Goal: Task Accomplishment & Management: Use online tool/utility

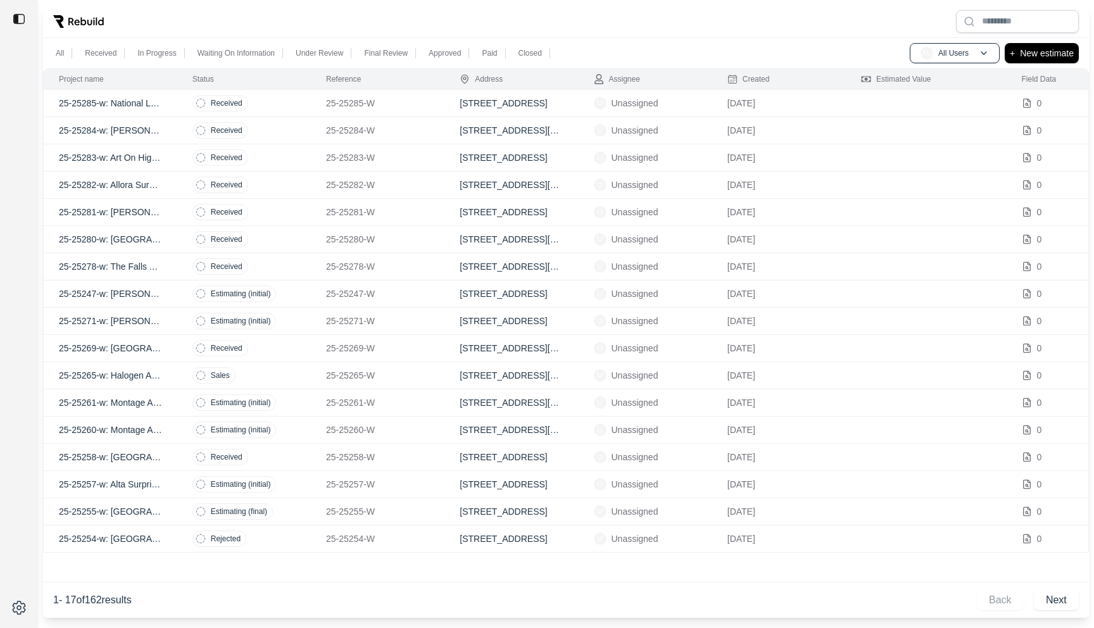
click at [425, 103] on p "25-25285-W" at bounding box center [377, 103] width 103 height 13
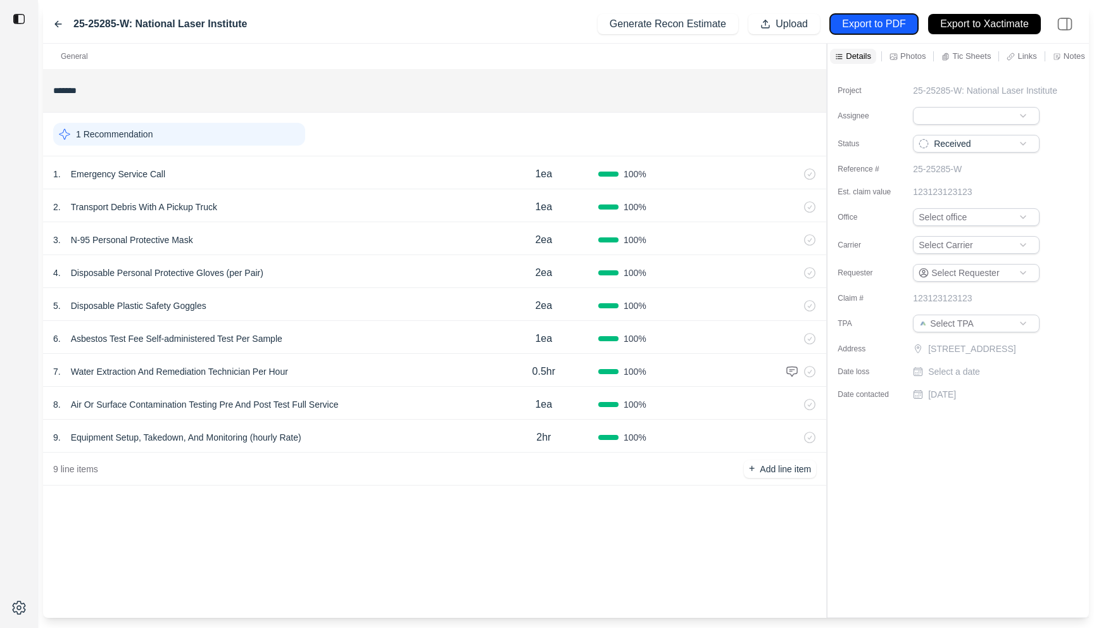
click at [878, 29] on p "Export to PDF" at bounding box center [873, 24] width 63 height 15
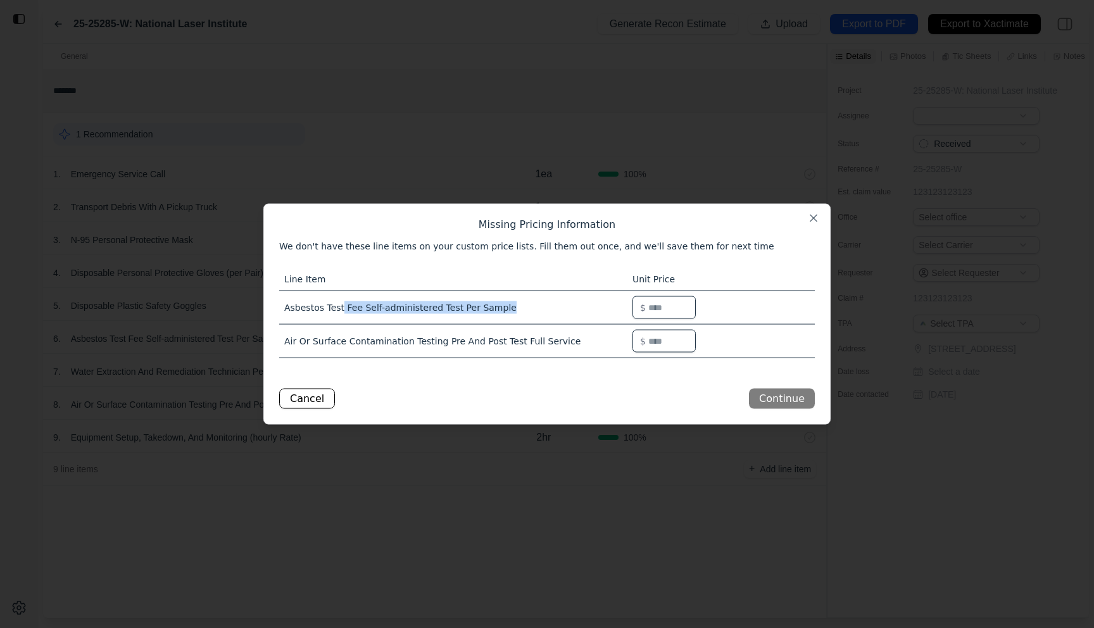
drag, startPoint x: 341, startPoint y: 307, endPoint x: 530, endPoint y: 307, distance: 188.6
click at [530, 307] on td "Asbestos Test Fee Self-administered Test Per Sample" at bounding box center [453, 308] width 348 height 34
drag, startPoint x: 530, startPoint y: 307, endPoint x: 400, endPoint y: 307, distance: 129.8
click at [400, 307] on td "Asbestos Test Fee Self-administered Test Per Sample" at bounding box center [453, 308] width 348 height 34
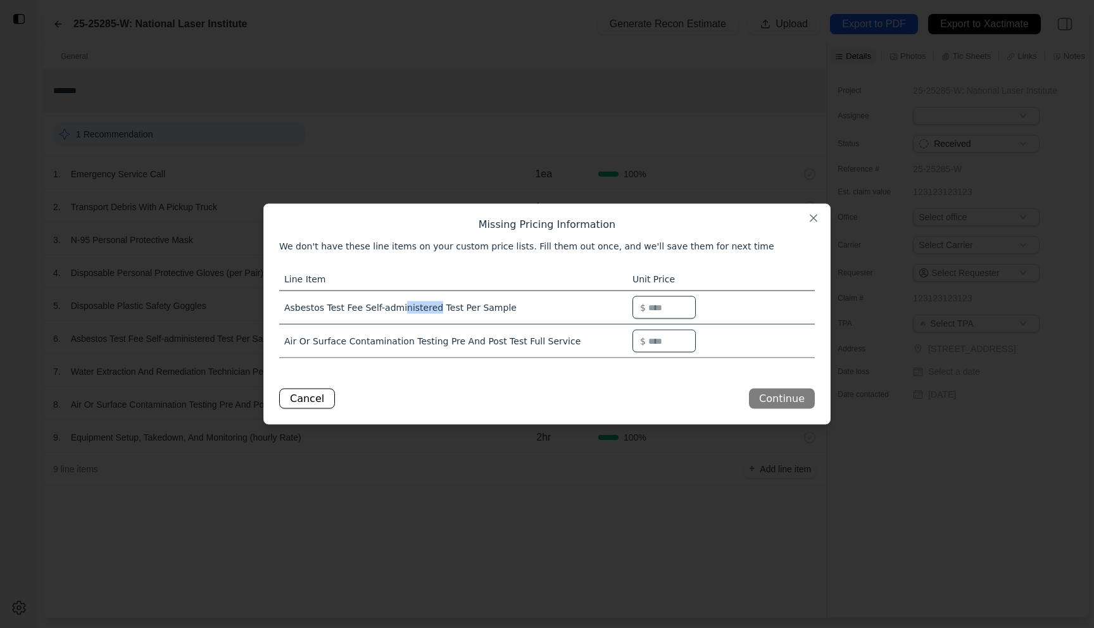
drag, startPoint x: 400, startPoint y: 307, endPoint x: 445, endPoint y: 307, distance: 44.9
click at [401, 307] on td "Asbestos Test Fee Self-administered Test Per Sample" at bounding box center [453, 308] width 348 height 34
click at [490, 307] on td "Asbestos Test Fee Self-administered Test Per Sample" at bounding box center [453, 308] width 348 height 34
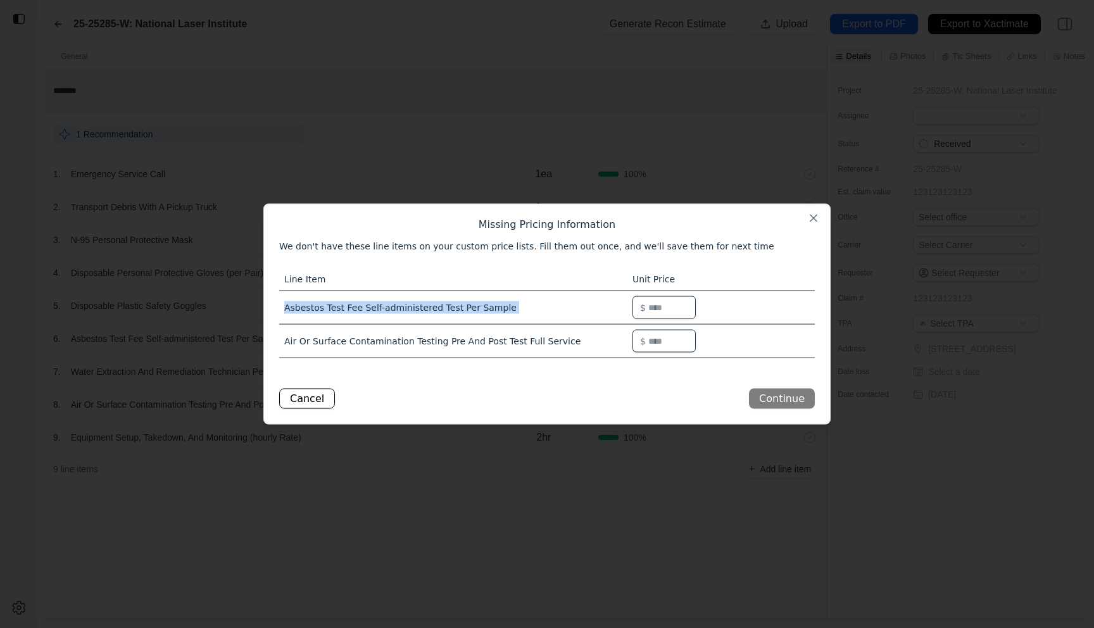
click at [490, 307] on td "Asbestos Test Fee Self-administered Test Per Sample" at bounding box center [453, 308] width 348 height 34
click at [334, 342] on td "Air Or Surface Contamination Testing Pre And Post Test Full Service" at bounding box center [453, 341] width 348 height 34
drag, startPoint x: 510, startPoint y: 337, endPoint x: 568, endPoint y: 346, distance: 58.8
click at [567, 345] on td "Air Or Surface Contamination Testing Pre And Post Test Full Service" at bounding box center [453, 341] width 348 height 34
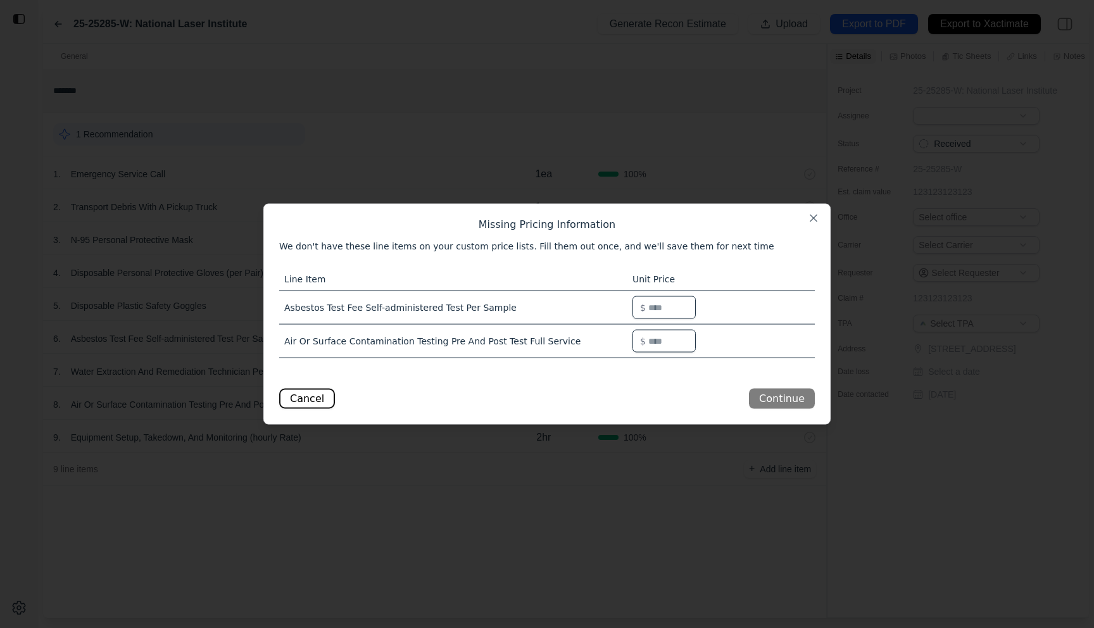
click at [295, 395] on button "Cancel" at bounding box center [307, 399] width 56 height 20
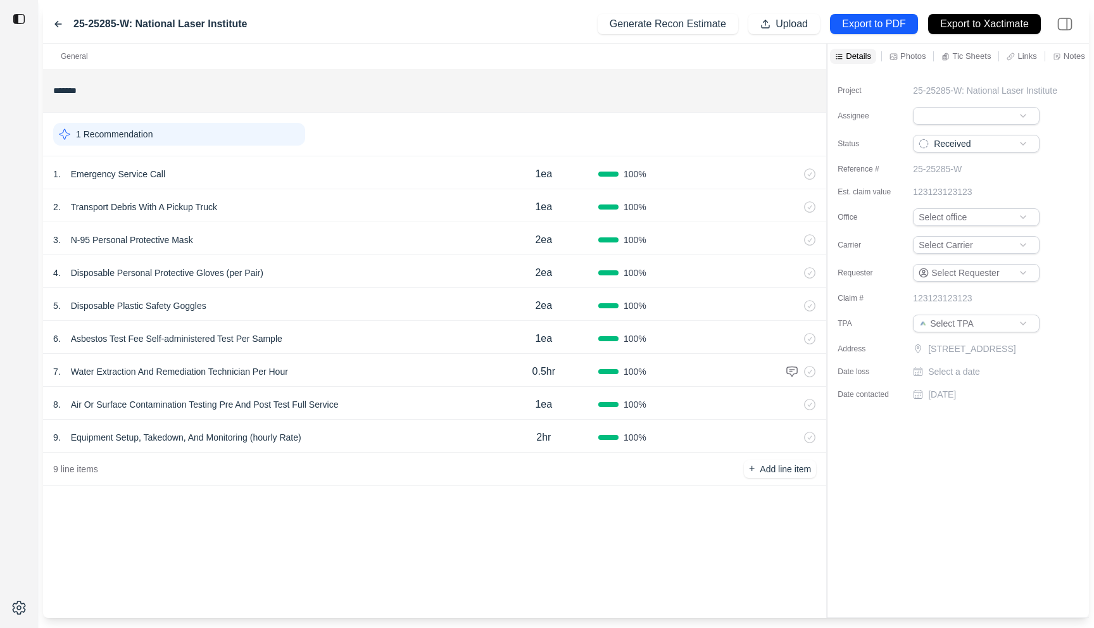
click at [369, 399] on div "8 . Air Or Surface Contamination Testing Pre And Post Test Full Service" at bounding box center [271, 405] width 436 height 18
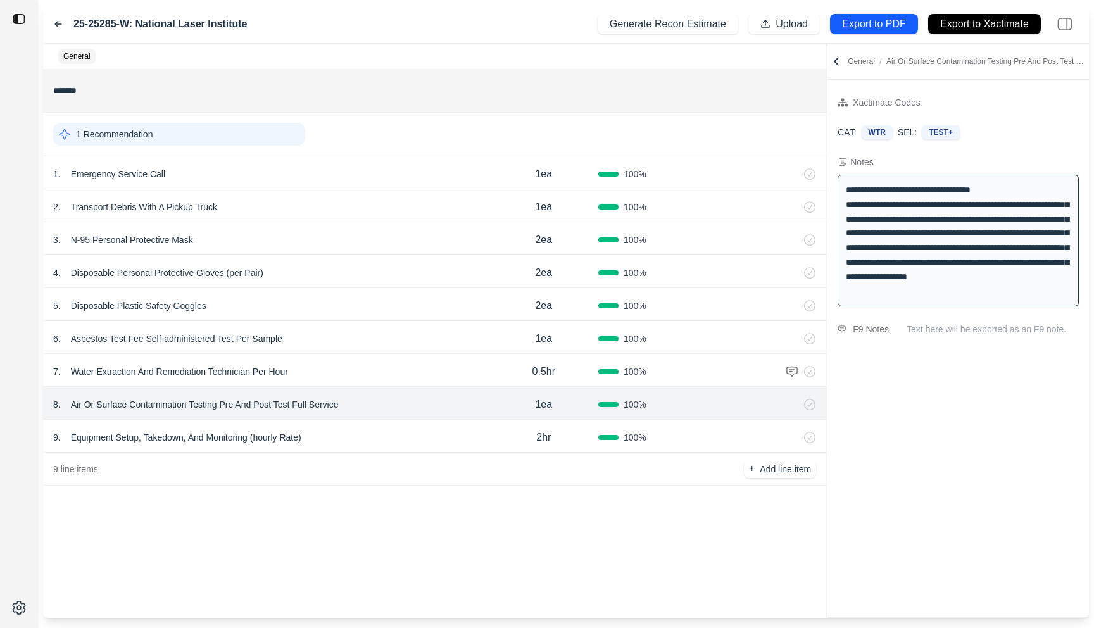
click at [57, 23] on icon at bounding box center [58, 24] width 10 height 10
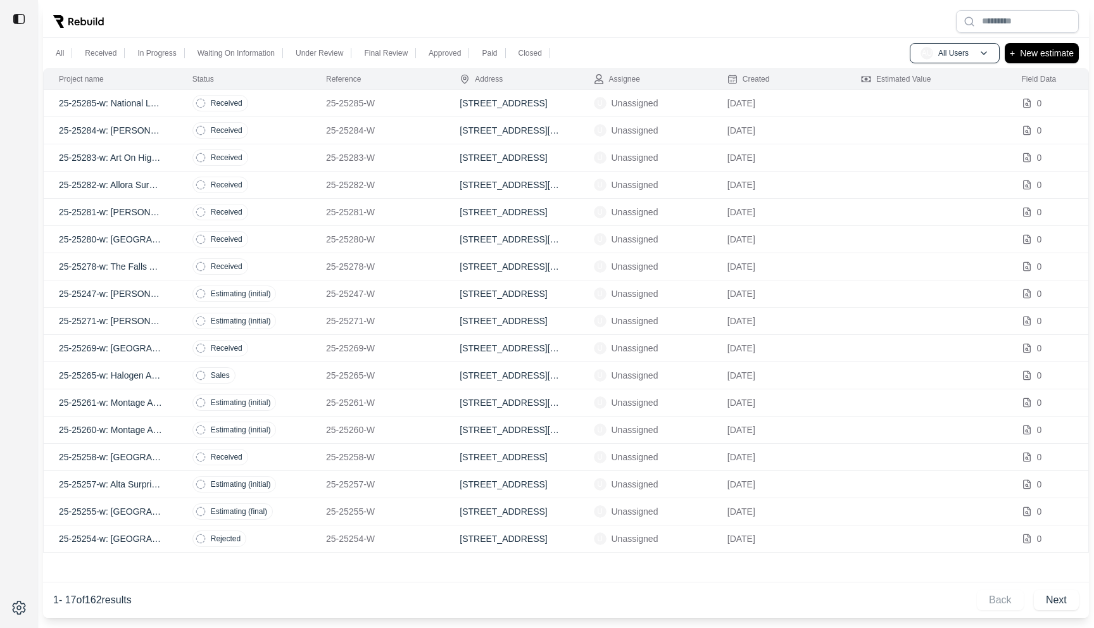
click at [287, 230] on td "Received" at bounding box center [244, 239] width 134 height 27
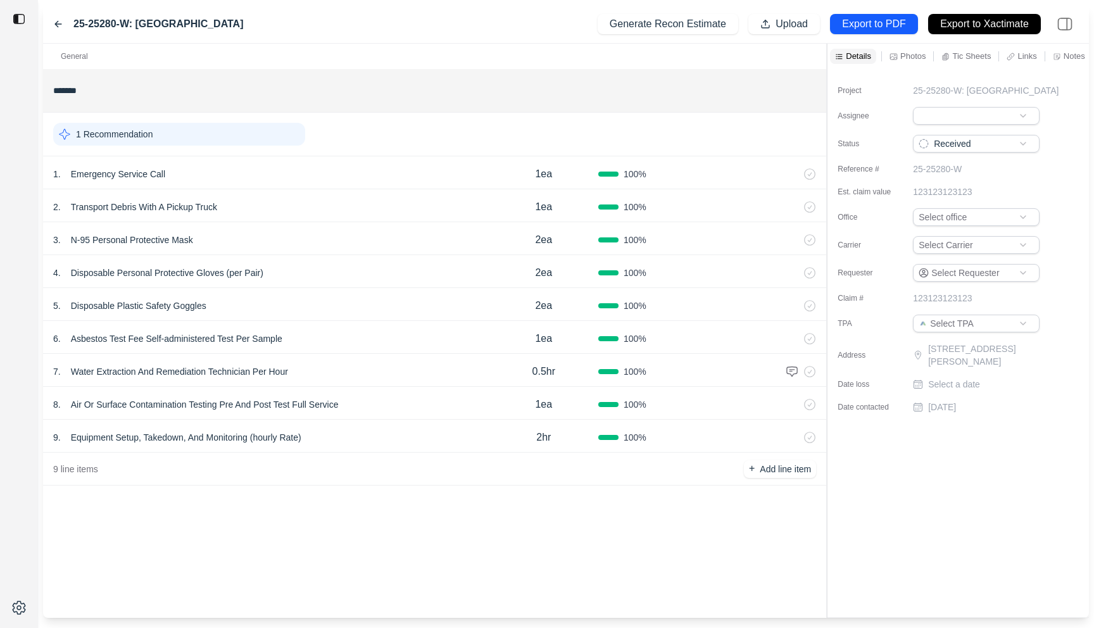
click at [53, 28] on div "25-25280-W: [GEOGRAPHIC_DATA] Generate Recon Estimate Upload Export to PDF Expo…" at bounding box center [566, 24] width 1046 height 39
click at [55, 25] on icon at bounding box center [58, 24] width 10 height 10
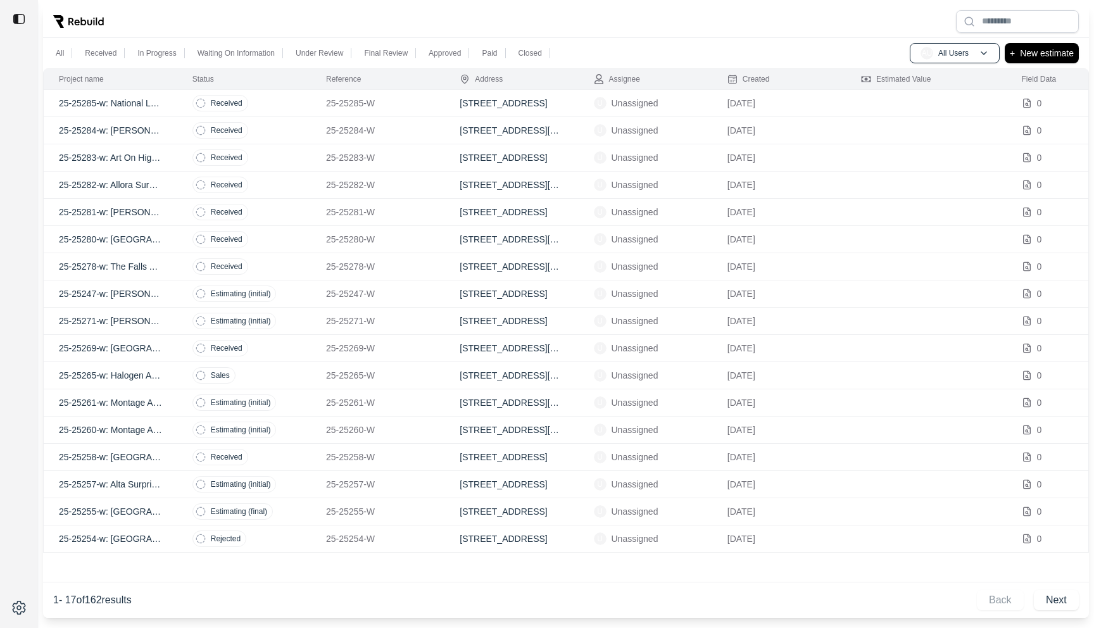
click at [296, 210] on td "Received" at bounding box center [244, 212] width 134 height 27
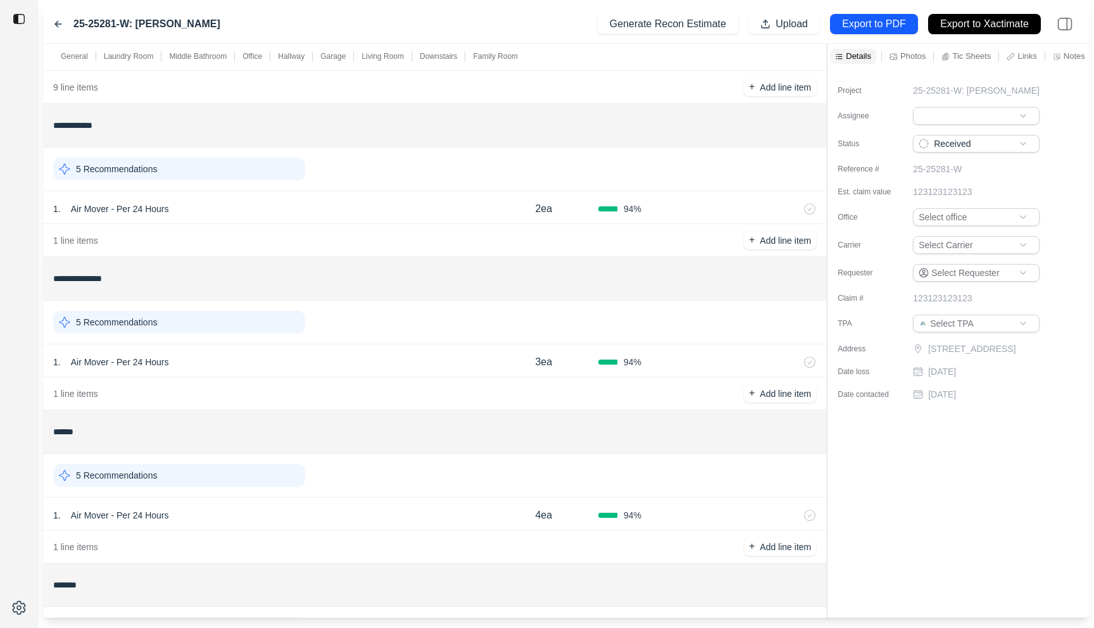
scroll to position [384, 0]
click at [860, 15] on button "Export to PDF" at bounding box center [874, 24] width 88 height 20
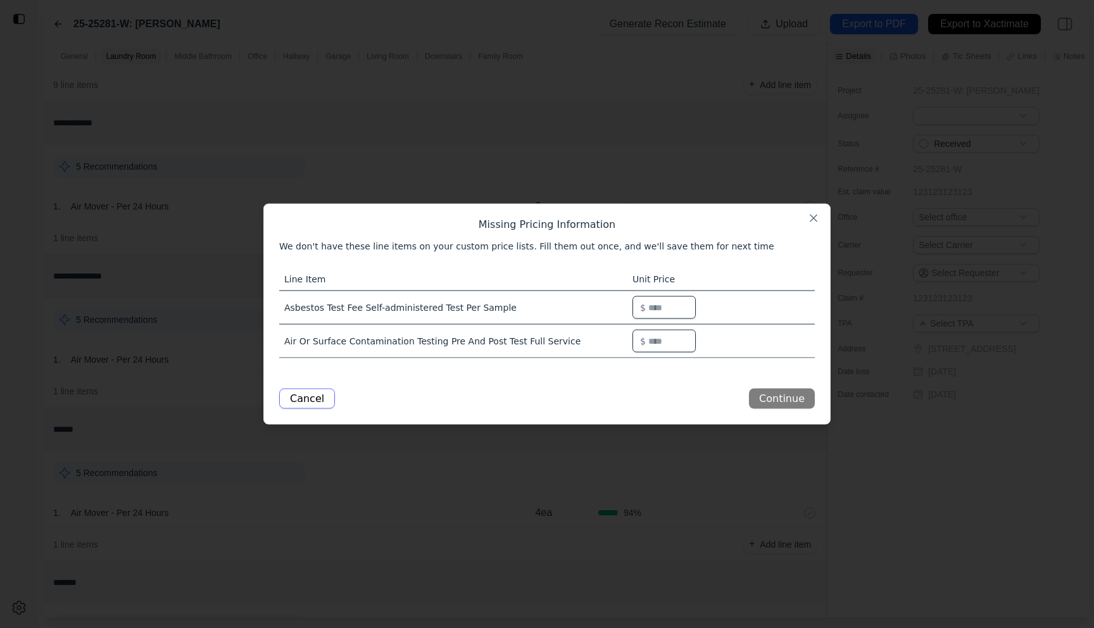
click at [304, 397] on button "Cancel" at bounding box center [307, 399] width 56 height 20
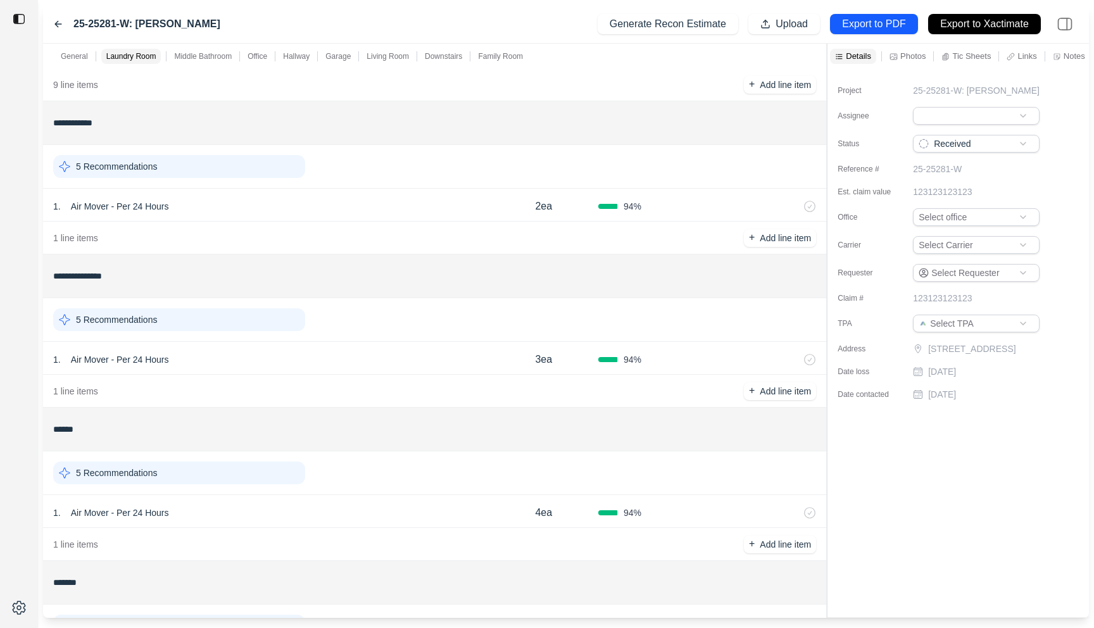
click at [58, 24] on icon at bounding box center [58, 25] width 6 height 6
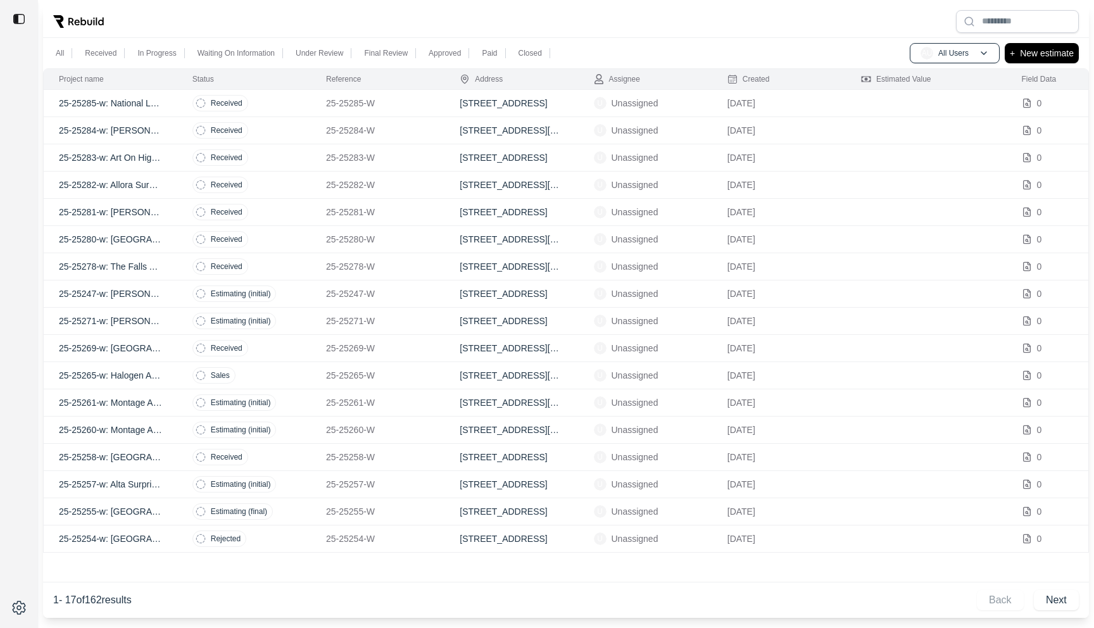
click at [148, 456] on p "25-25258-w: [GEOGRAPHIC_DATA]" at bounding box center [110, 457] width 103 height 13
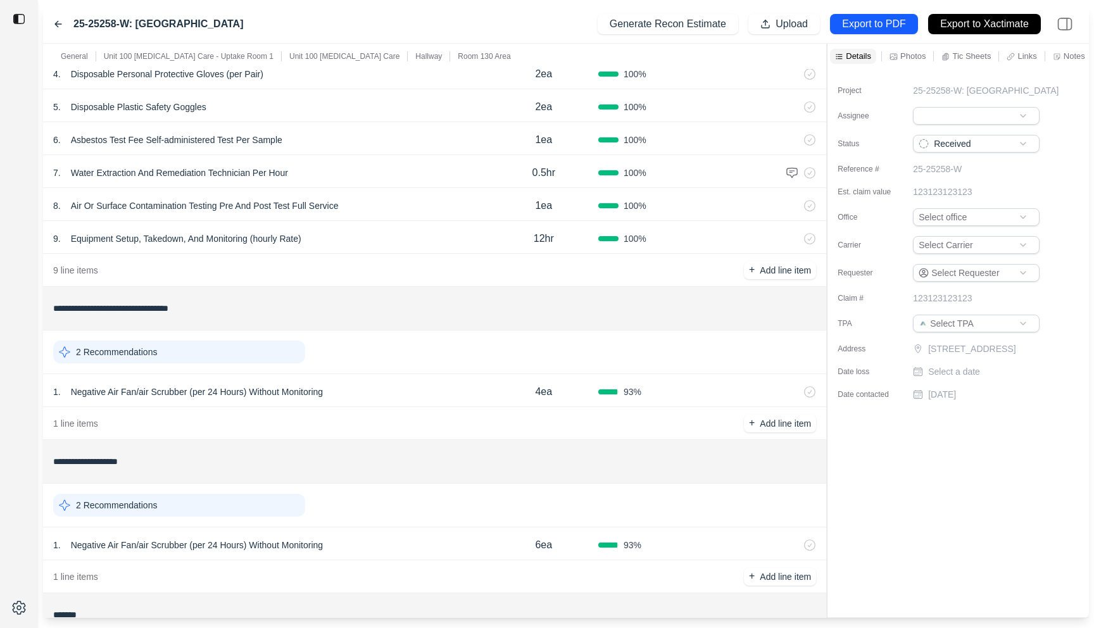
scroll to position [501, 0]
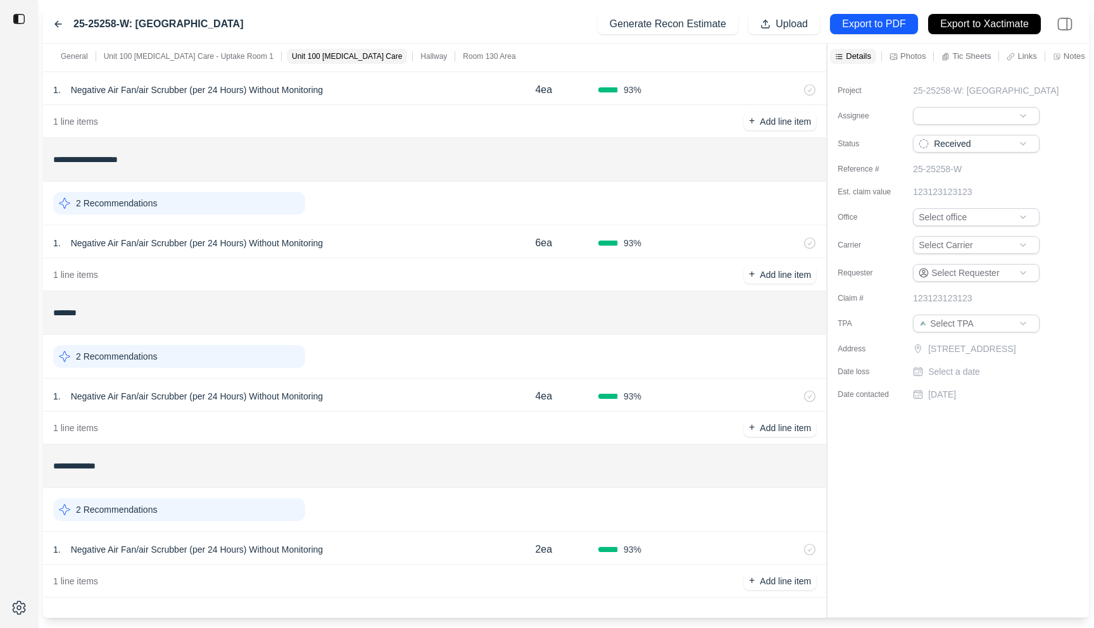
click at [429, 386] on div "1 . Negative Air Fan/air Scrubber (per 24 Hours) Without Monitoring 4ea 93 %" at bounding box center [434, 395] width 783 height 33
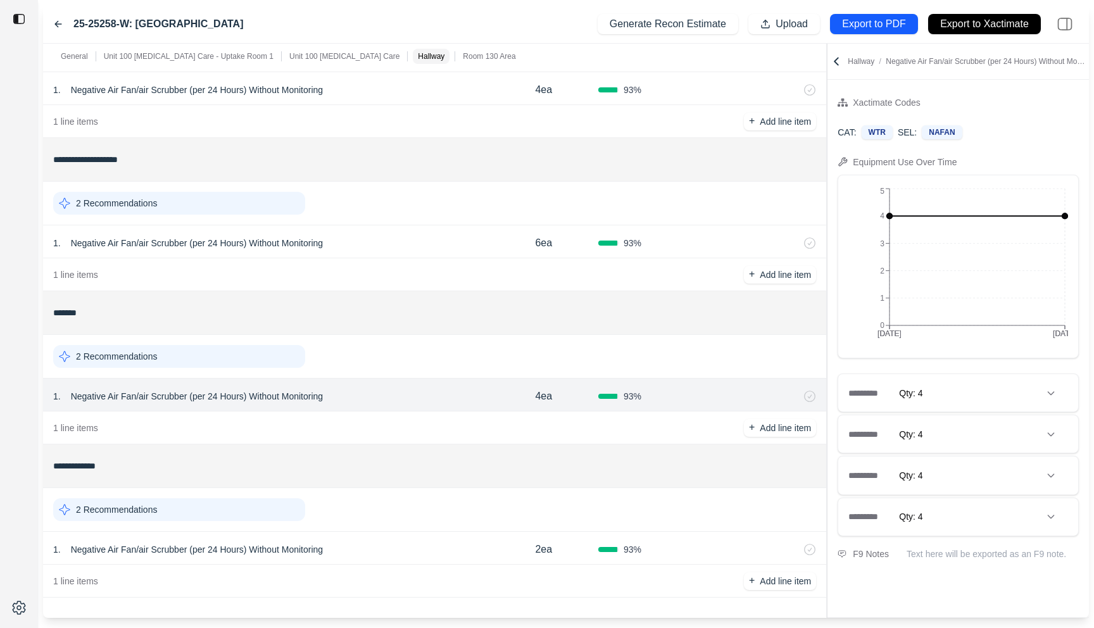
click at [56, 22] on icon at bounding box center [58, 24] width 10 height 10
